Goal: Check status: Check status

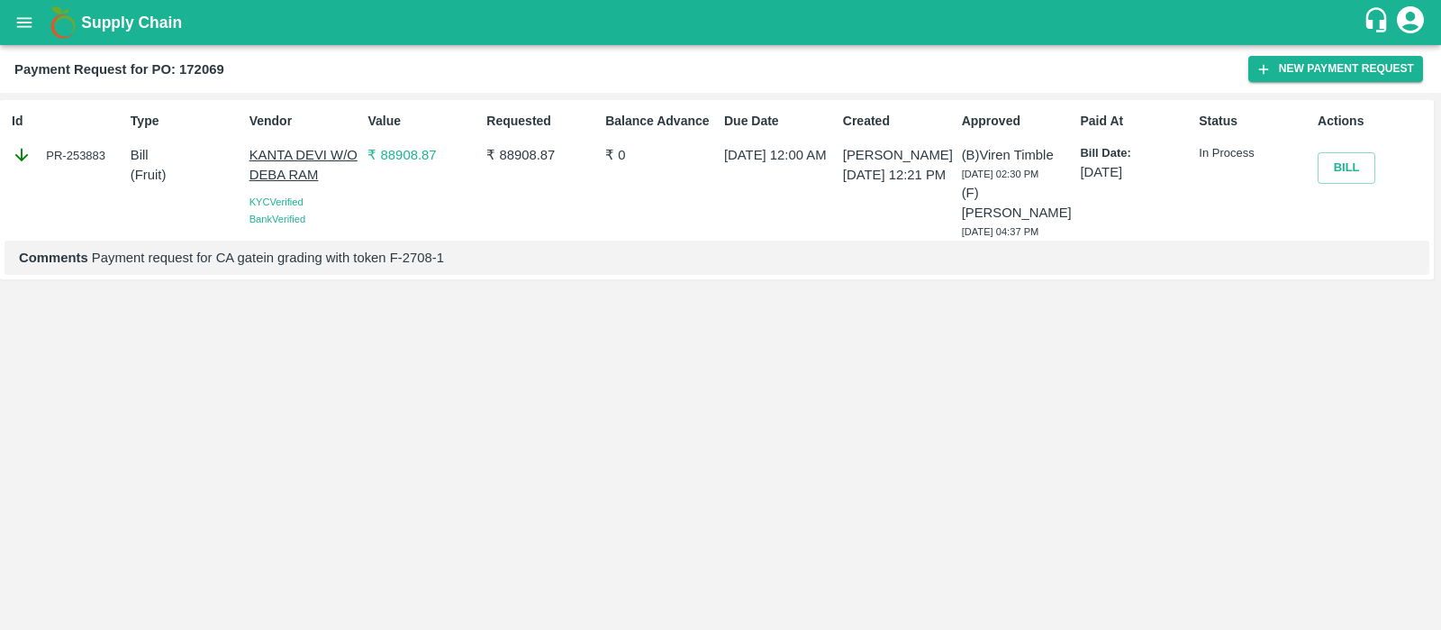
click at [203, 59] on h2 "Payment Request for PO: 172069" at bounding box center [119, 69] width 210 height 23
copy b "172069"
click at [813, 188] on div "Due Date [DATE] 12:00 AM" at bounding box center [776, 172] width 119 height 136
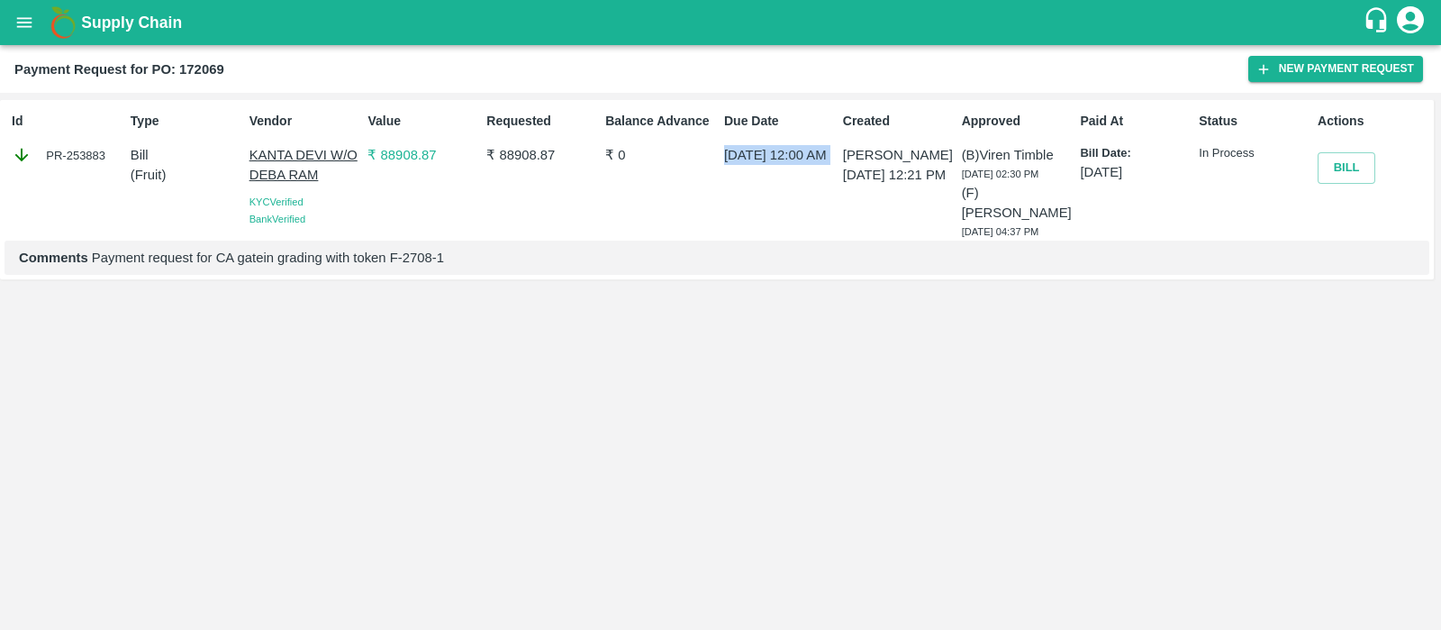
click at [813, 188] on div "Due Date [DATE] 12:00 AM" at bounding box center [776, 172] width 119 height 136
click at [201, 64] on b "Payment Request for PO: 172069" at bounding box center [119, 69] width 210 height 14
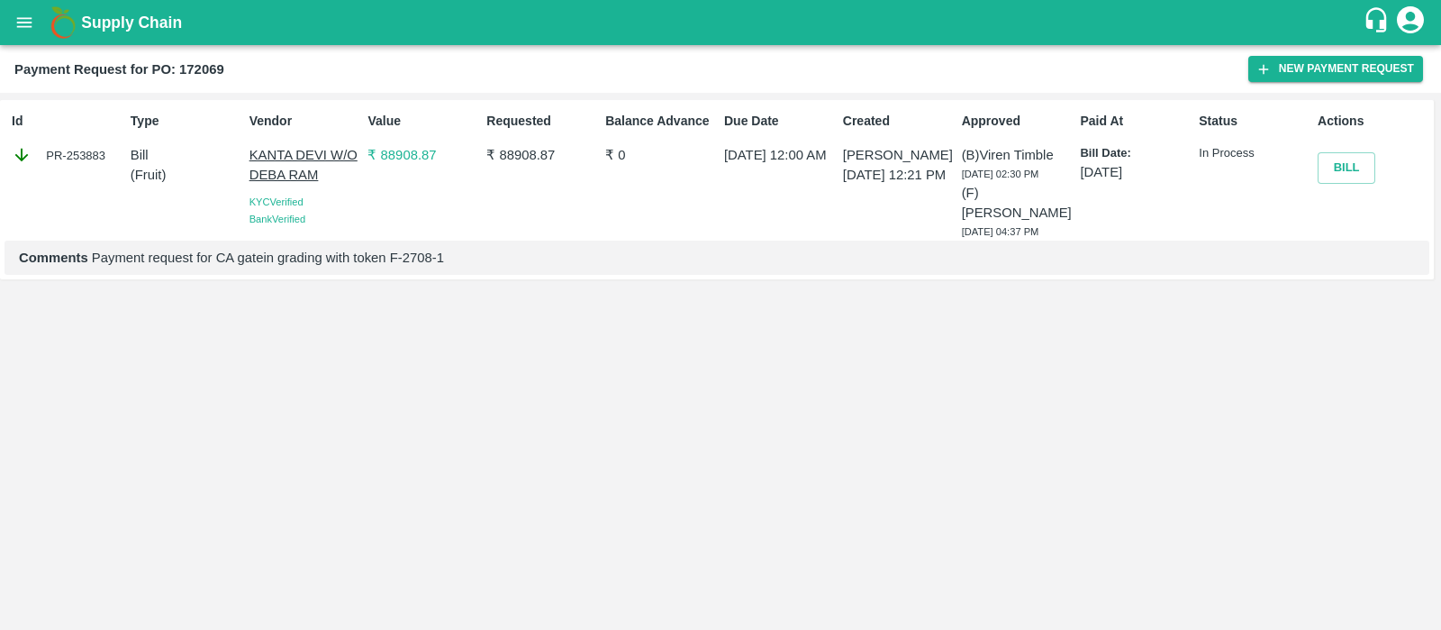
click at [81, 150] on div "PR-253883" at bounding box center [68, 155] width 112 height 20
copy div "253883"
click at [81, 150] on div "PR-253883" at bounding box center [68, 155] width 112 height 20
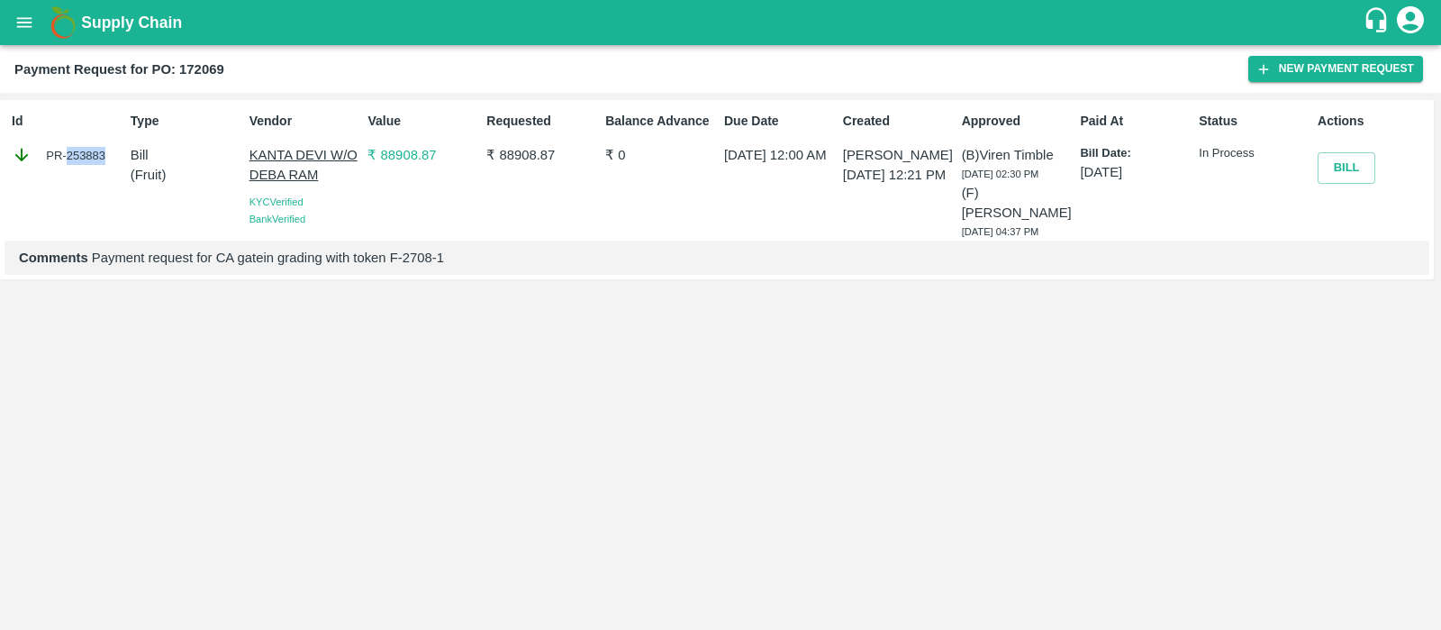
click at [81, 150] on div "PR-253883" at bounding box center [68, 155] width 112 height 20
